Goal: Transaction & Acquisition: Purchase product/service

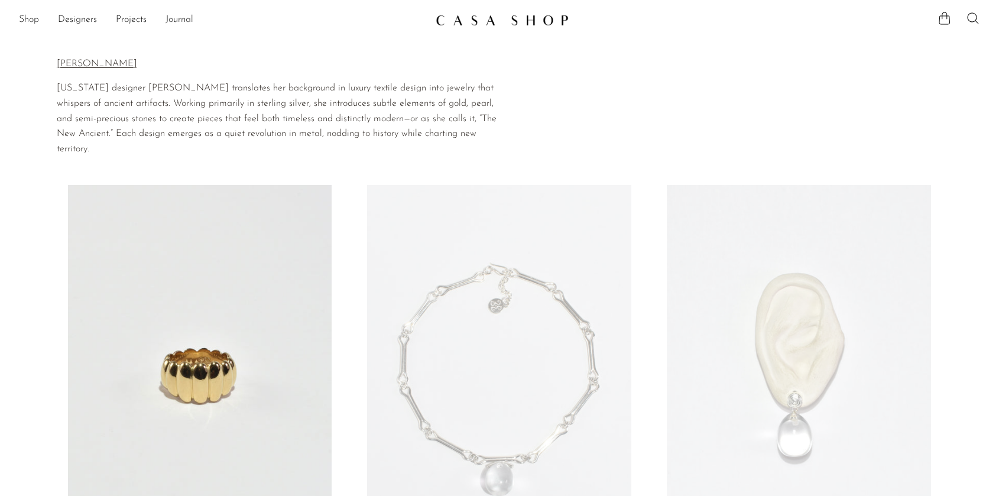
click at [33, 25] on link "Shop" at bounding box center [29, 19] width 20 height 15
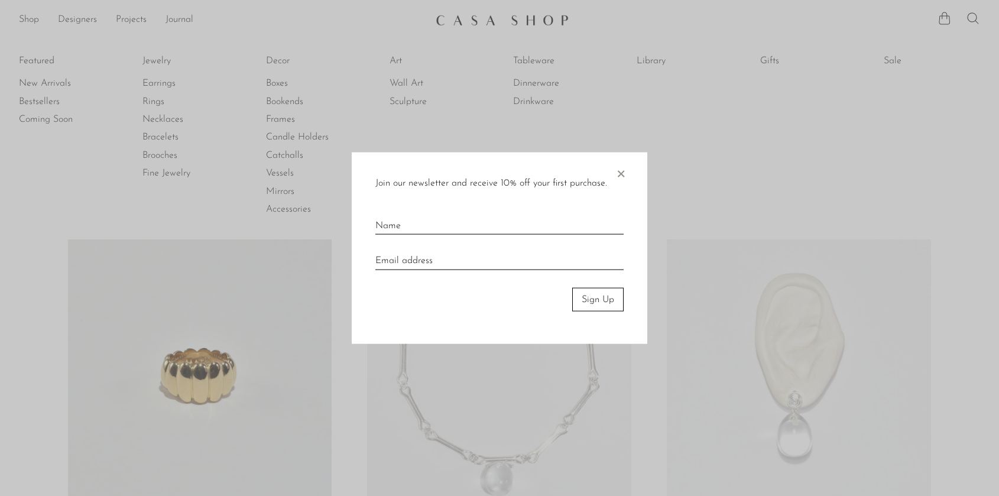
click at [627, 167] on div "Join our newsletter and receive 10% off your first purchase. × Sign Up" at bounding box center [500, 248] width 296 height 192
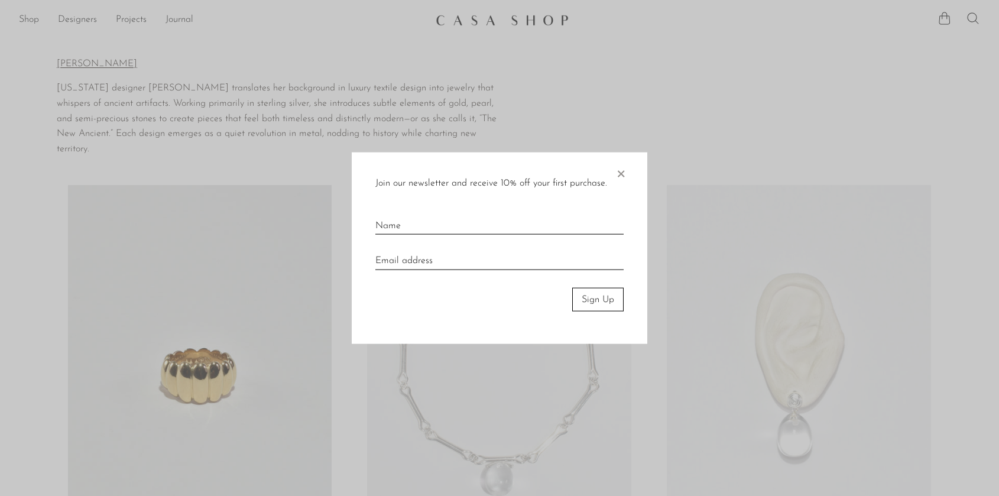
click at [624, 171] on span "×" at bounding box center [621, 171] width 12 height 38
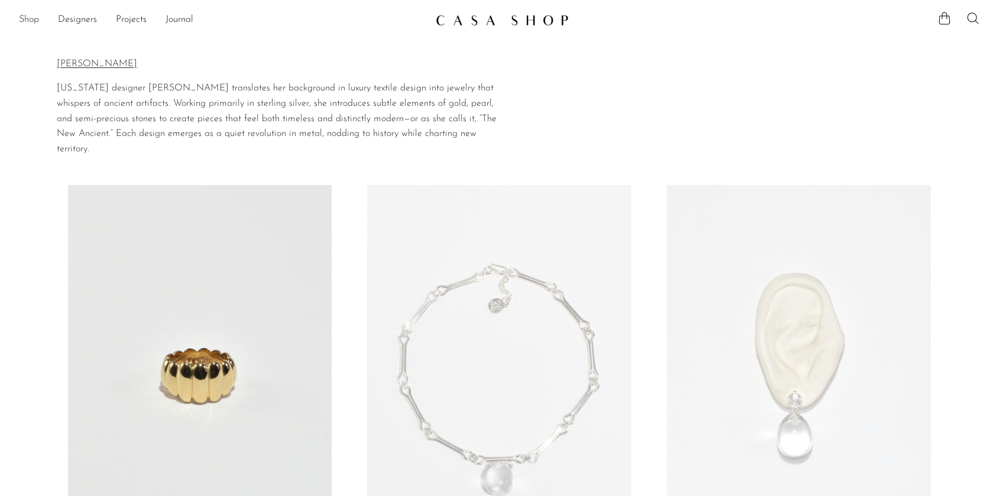
click at [27, 25] on link "Shop" at bounding box center [29, 19] width 20 height 15
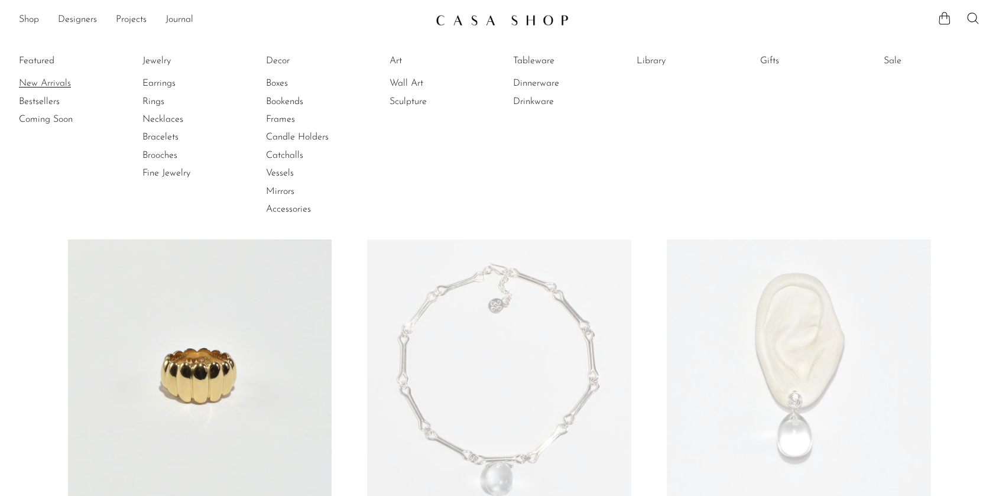
click at [41, 79] on link "New Arrivals" at bounding box center [63, 83] width 89 height 13
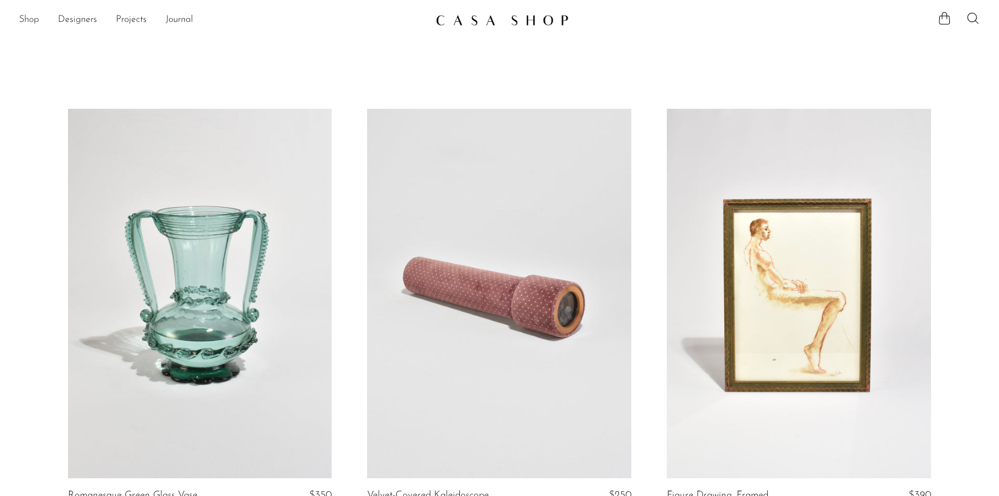
click at [31, 21] on link "Shop" at bounding box center [29, 19] width 20 height 15
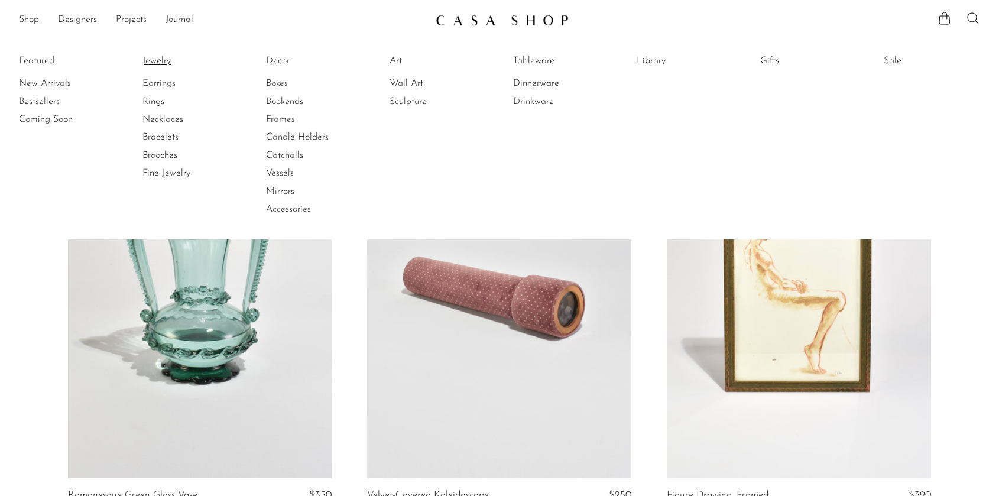
click at [153, 58] on link "Jewelry" at bounding box center [186, 60] width 89 height 13
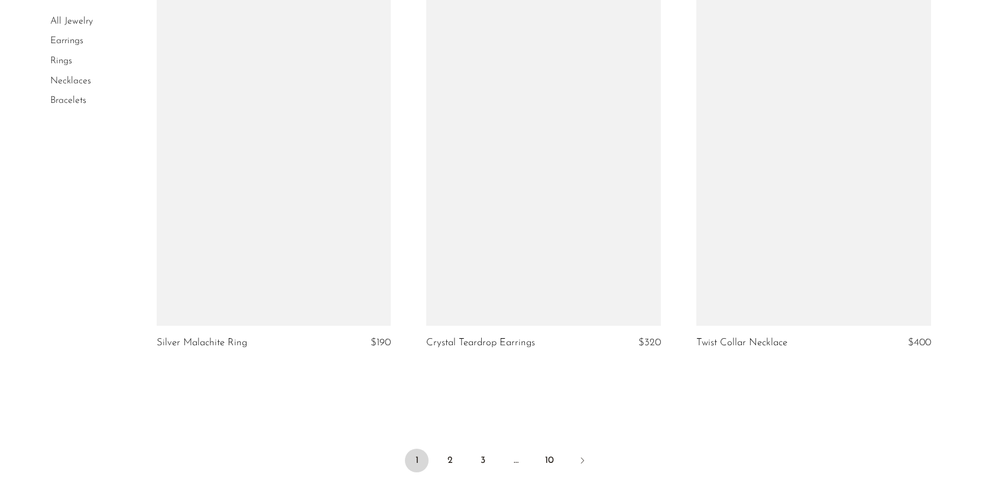
scroll to position [4315, 0]
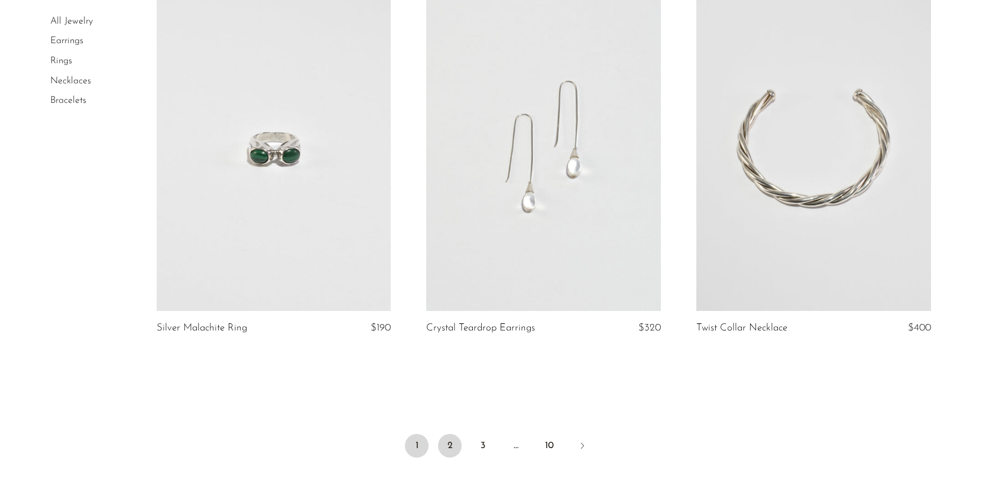
click at [448, 440] on link "2" at bounding box center [450, 446] width 24 height 24
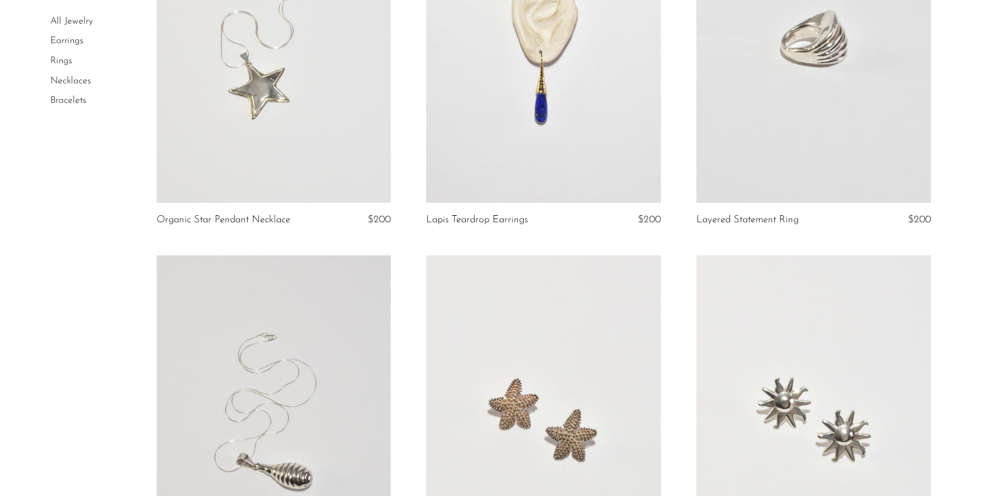
scroll to position [4330, 0]
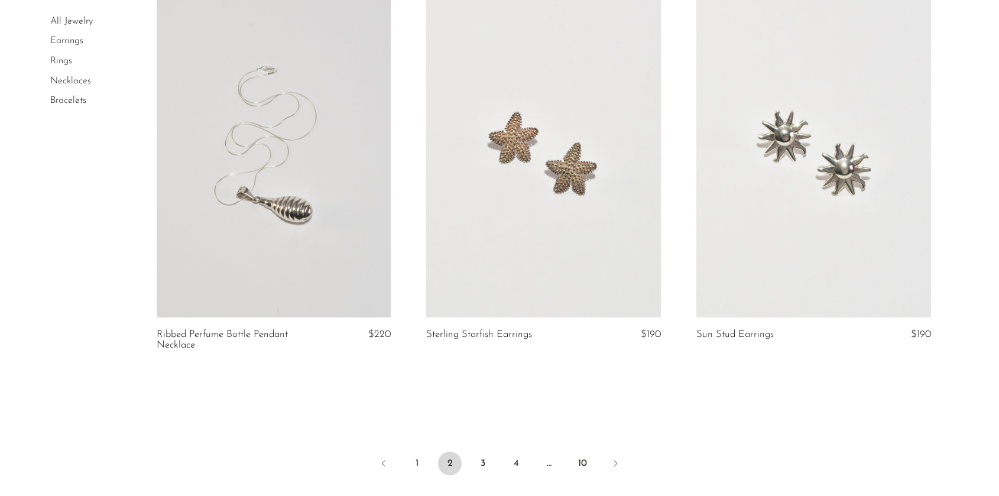
click at [467, 459] on ul "1 2 3 4 … 10" at bounding box center [499, 464] width 757 height 35
click at [484, 460] on link "3" at bounding box center [483, 464] width 24 height 24
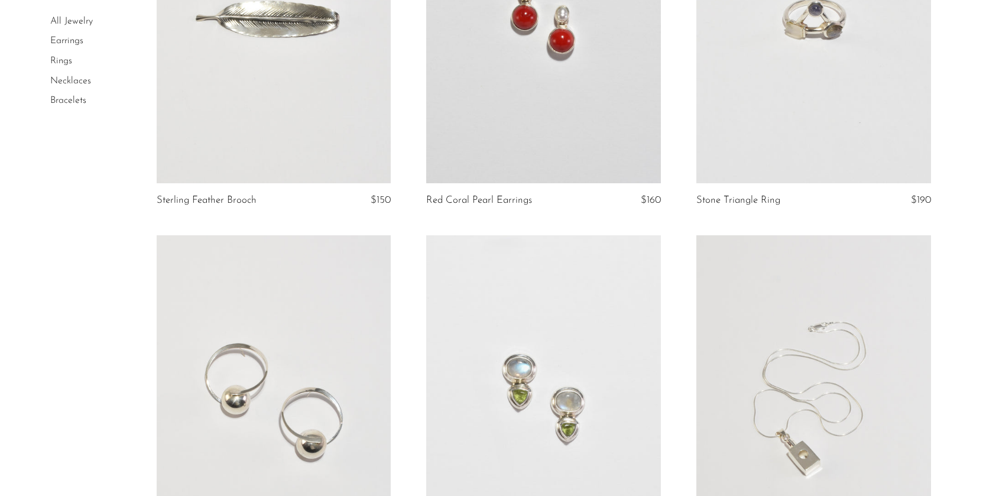
scroll to position [511, 0]
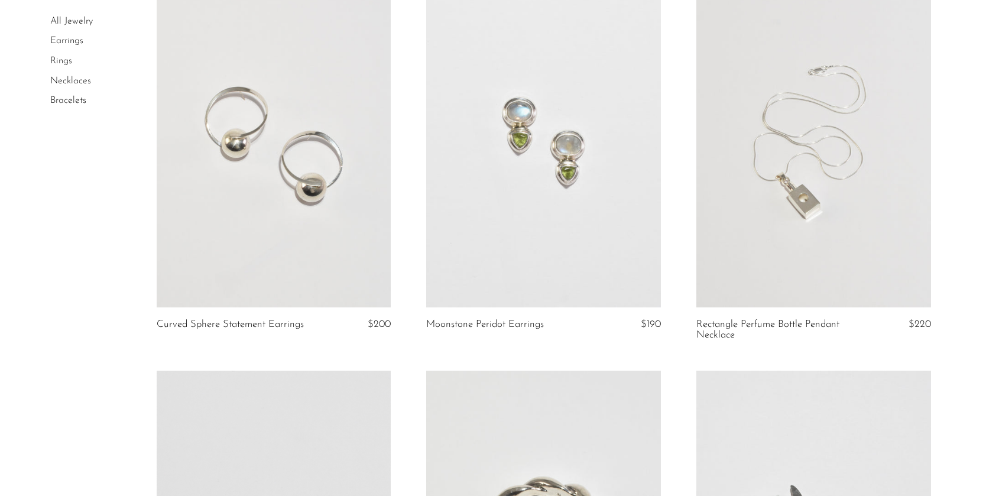
click at [305, 231] on link at bounding box center [274, 143] width 235 height 329
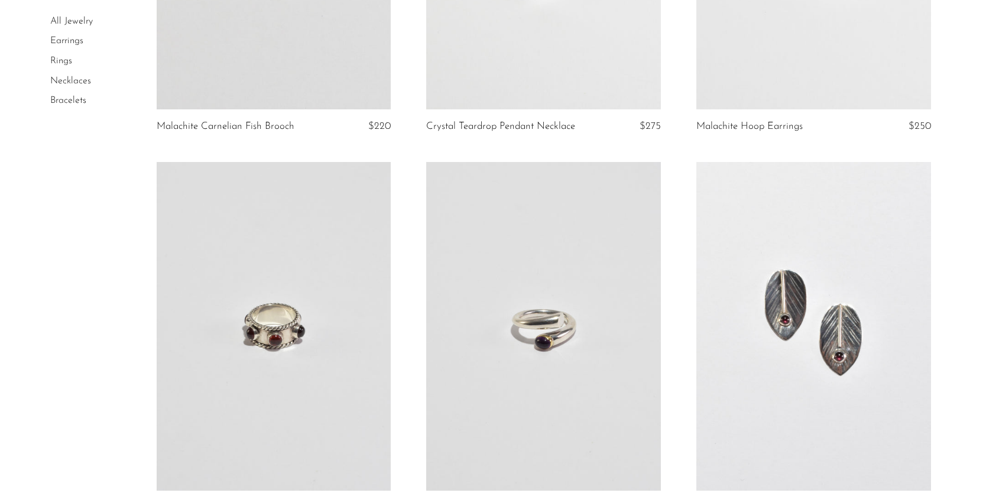
scroll to position [3222, 0]
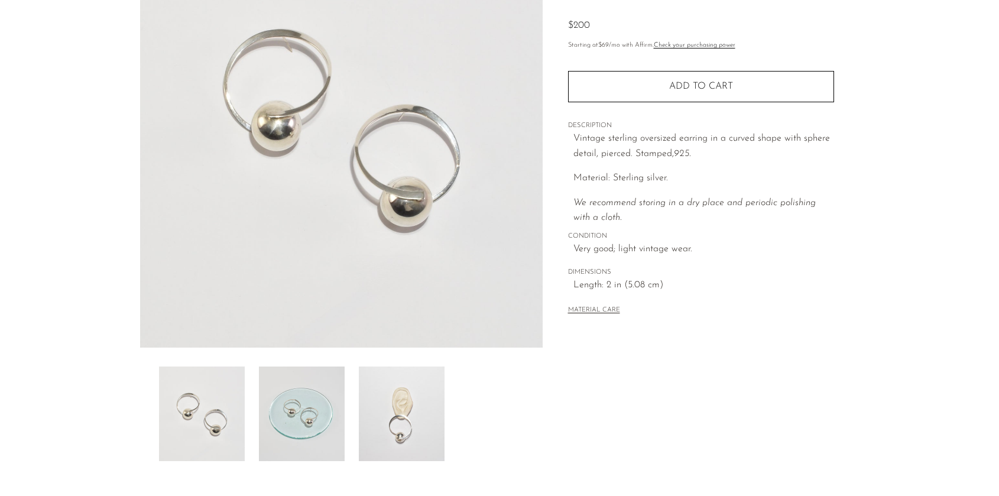
scroll to position [150, 0]
